Goal: Obtain resource: Download file/media

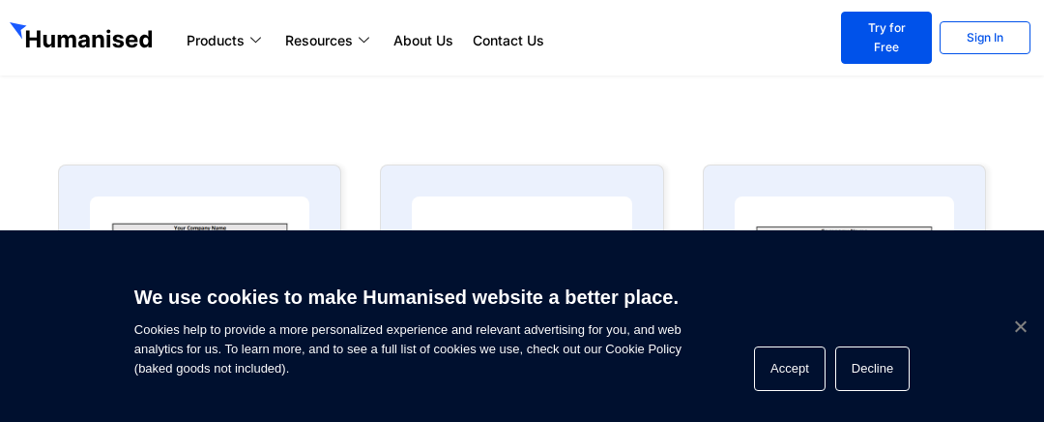
click at [1012, 319] on span "Cookie Notice" at bounding box center [1019, 325] width 19 height 19
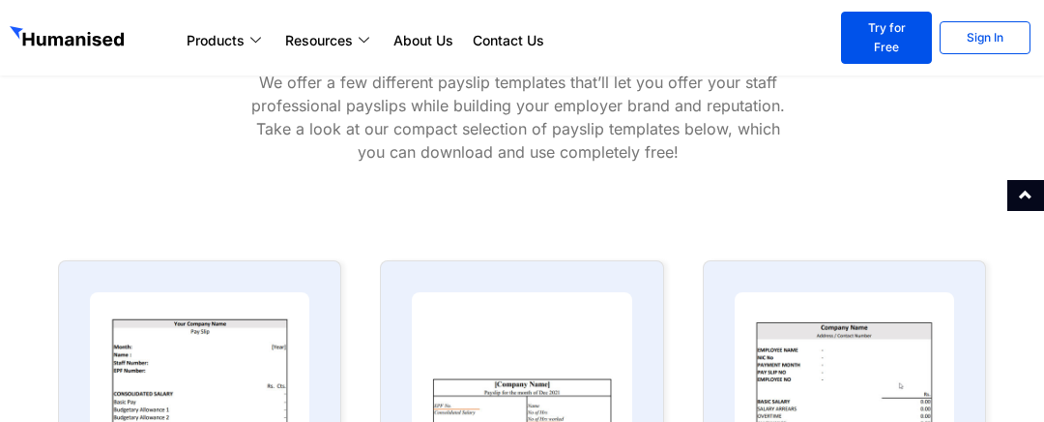
scroll to position [773, 0]
click at [901, 130] on div at bounding box center [933, 55] width 209 height 257
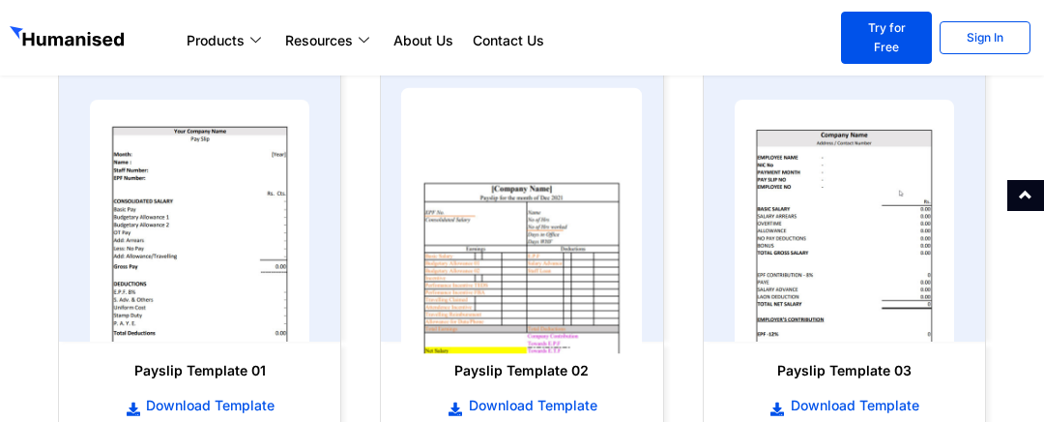
click at [548, 245] on img at bounding box center [522, 220] width 242 height 266
click at [546, 243] on img at bounding box center [522, 220] width 242 height 266
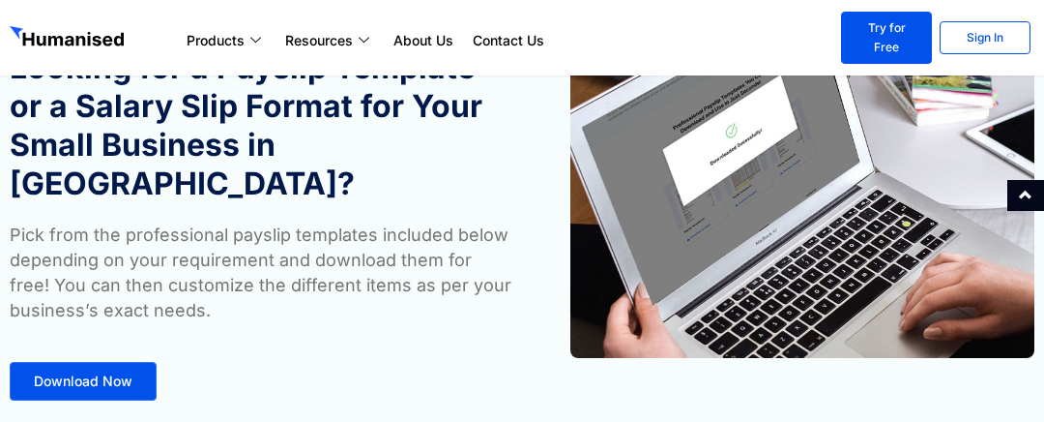
scroll to position [97, 0]
